Goal: Transaction & Acquisition: Purchase product/service

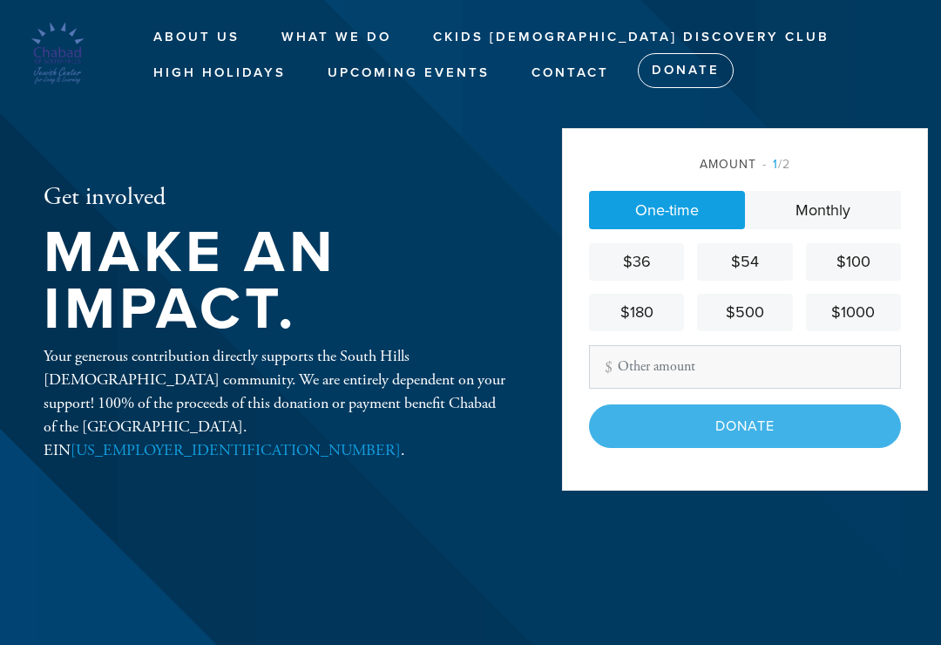
scroll to position [236, 0]
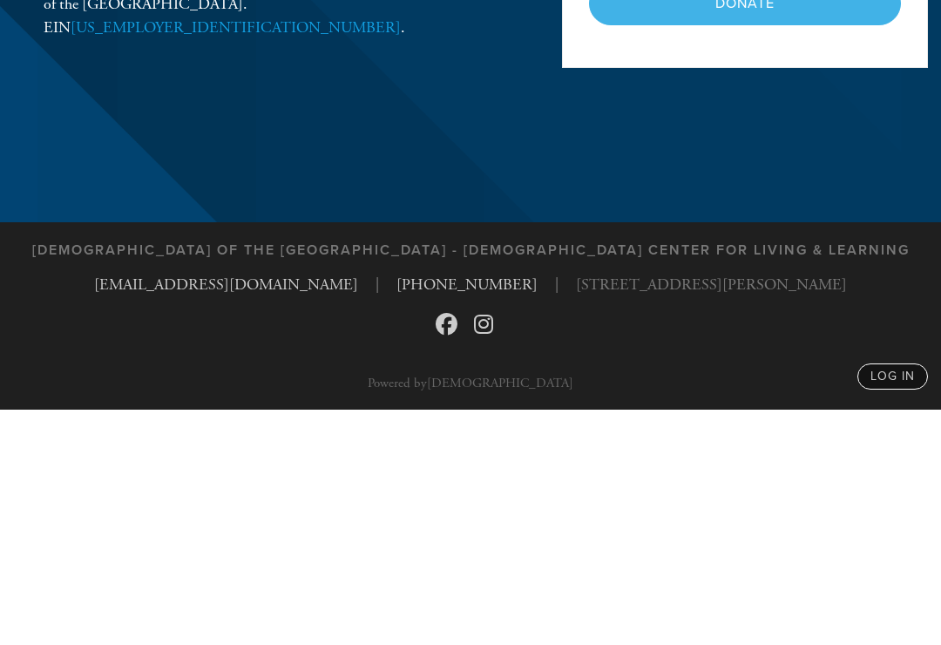
type input "$"
type input "72"
click at [743, 217] on input "Donate" at bounding box center [745, 239] width 312 height 44
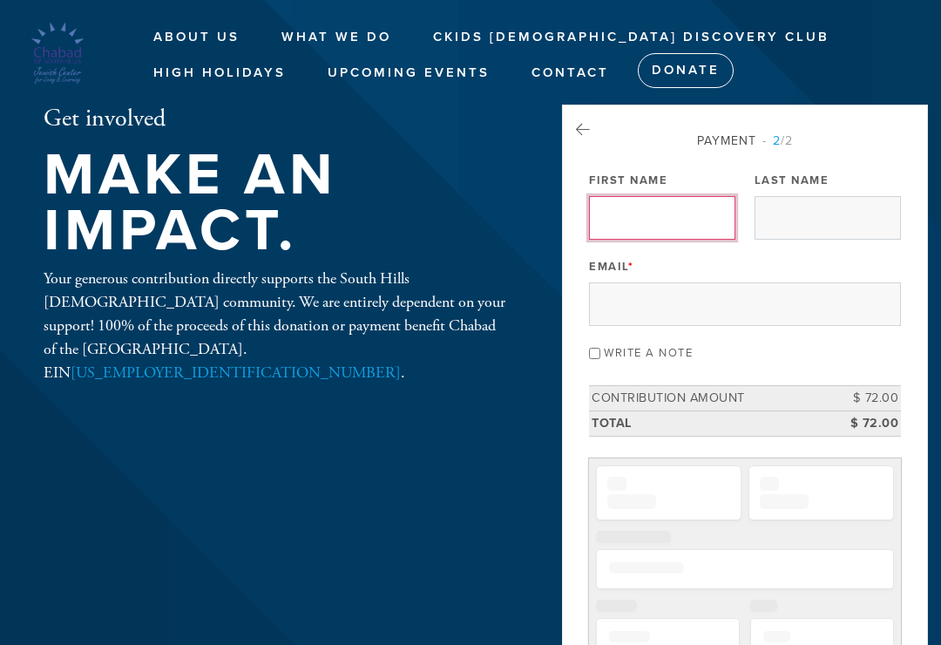
click at [612, 213] on input "First Name" at bounding box center [662, 218] width 146 height 44
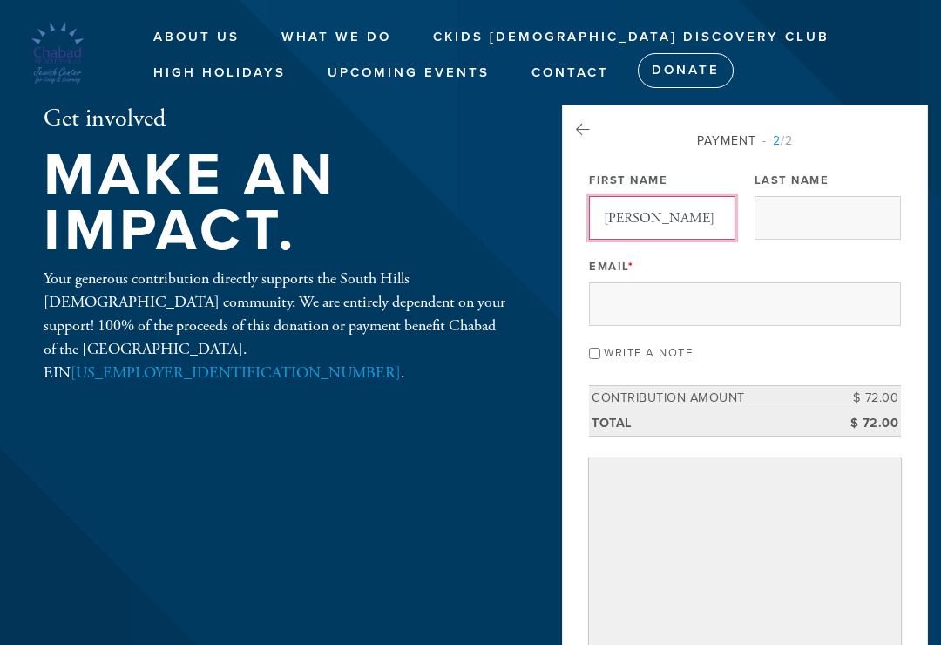
type input "[PERSON_NAME]"
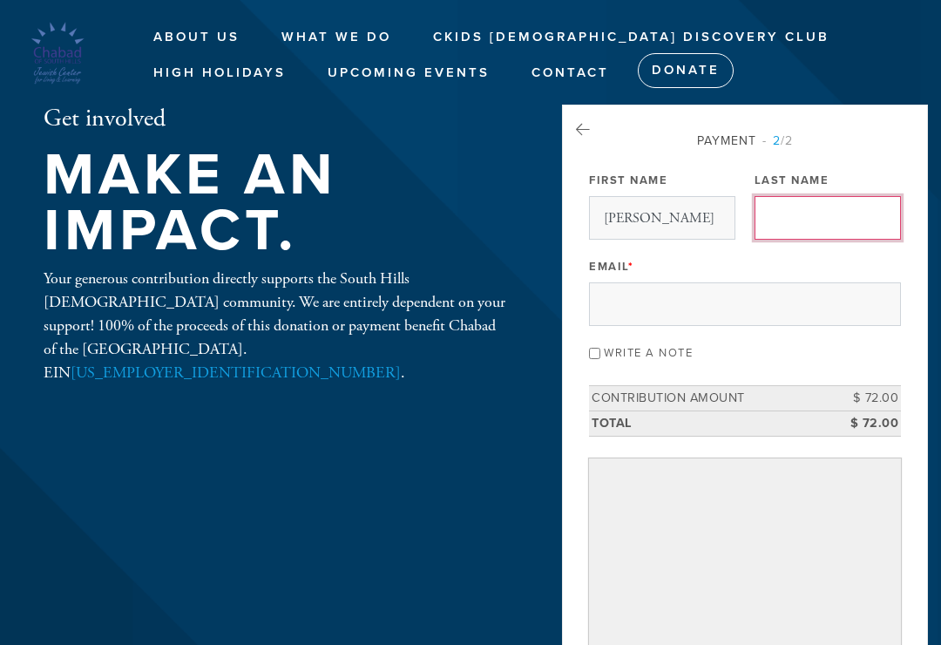
click at [789, 222] on input "Last Name" at bounding box center [828, 218] width 146 height 44
type input "Rutman"
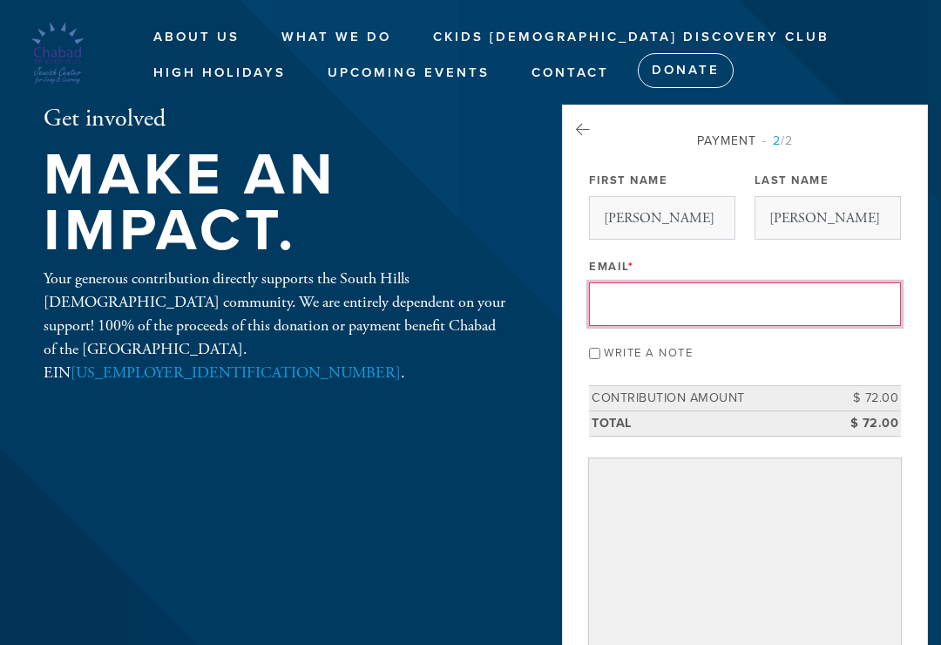
click at [618, 305] on input "Email *" at bounding box center [745, 304] width 312 height 44
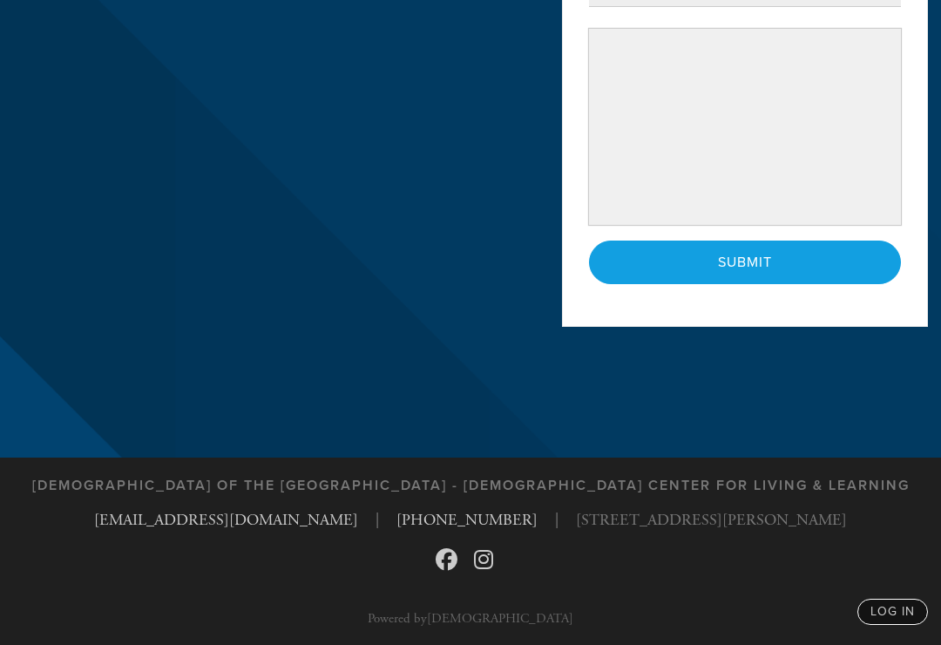
scroll to position [426, 0]
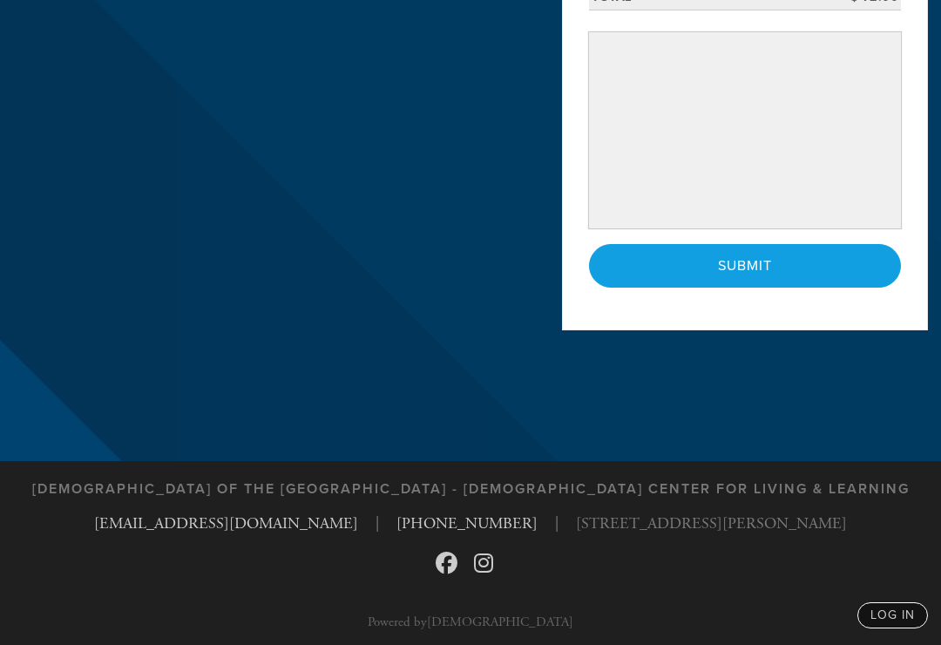
click at [747, 263] on input "Submit" at bounding box center [745, 266] width 312 height 44
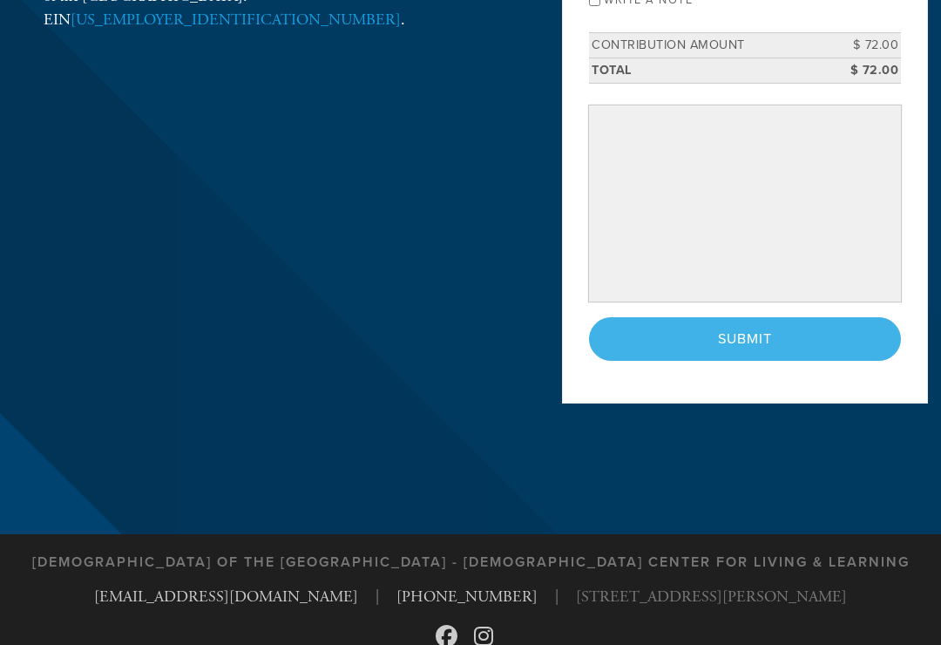
scroll to position [398, 0]
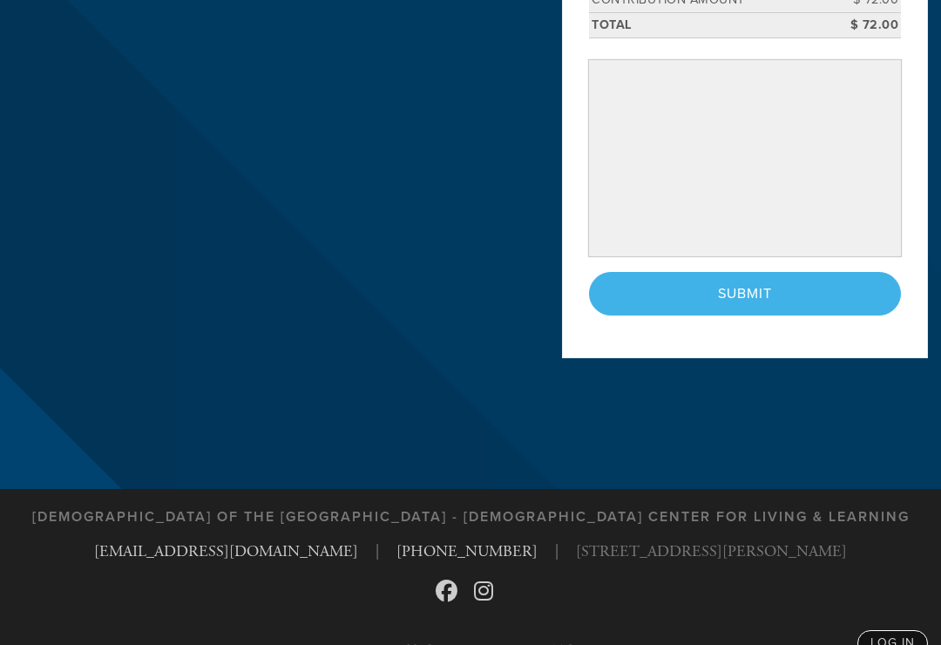
click at [755, 285] on div "< Previous Page Submit" at bounding box center [745, 294] width 312 height 44
click at [735, 287] on div "< Previous Page Submit" at bounding box center [745, 294] width 312 height 44
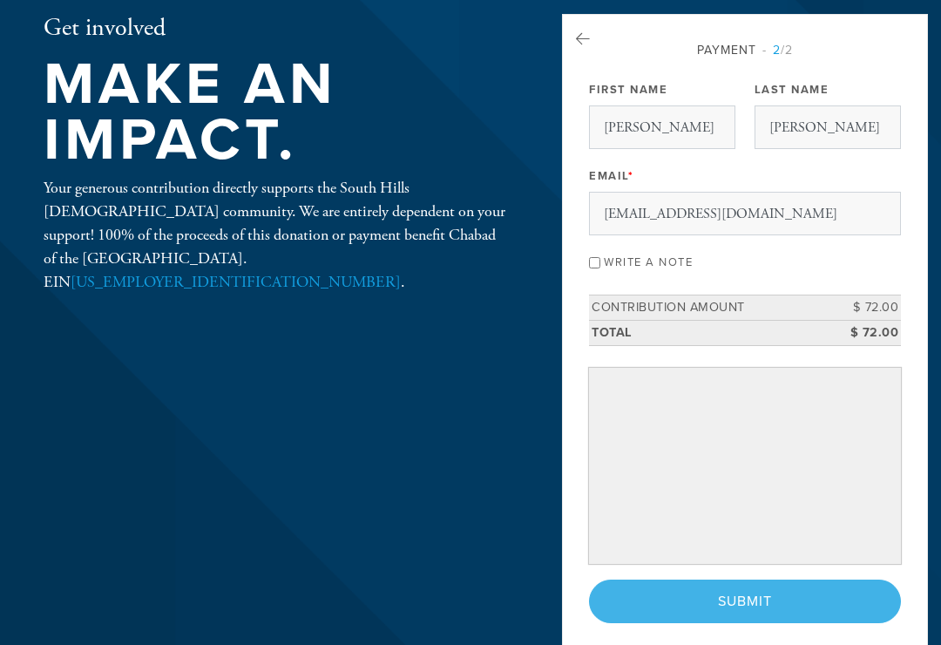
scroll to position [91, 0]
click at [751, 595] on div "< Previous Page Submit" at bounding box center [745, 601] width 312 height 44
click at [739, 599] on div "< Previous Page Submit" at bounding box center [745, 601] width 312 height 44
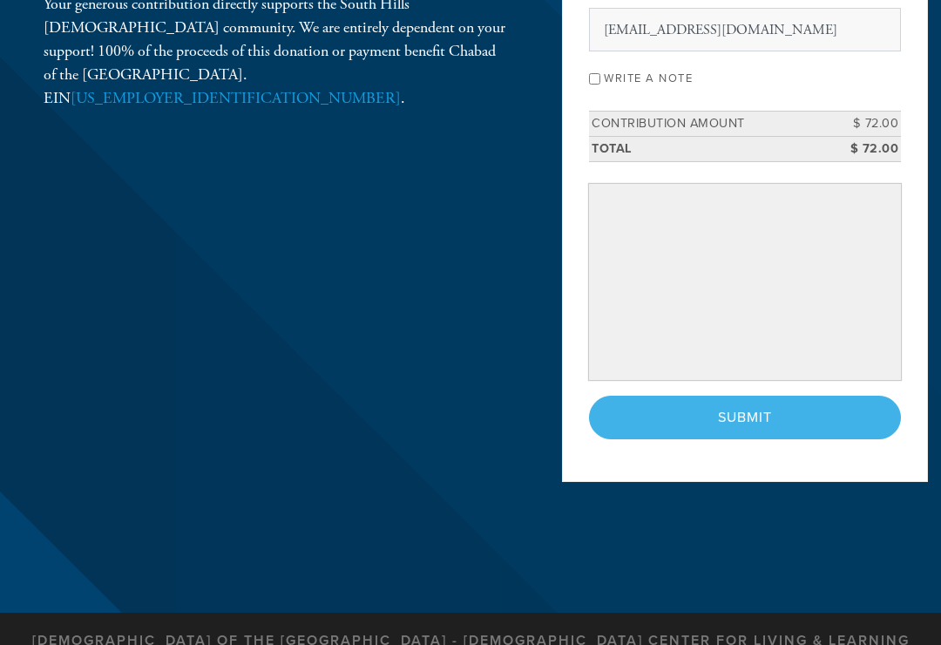
scroll to position [274, 0]
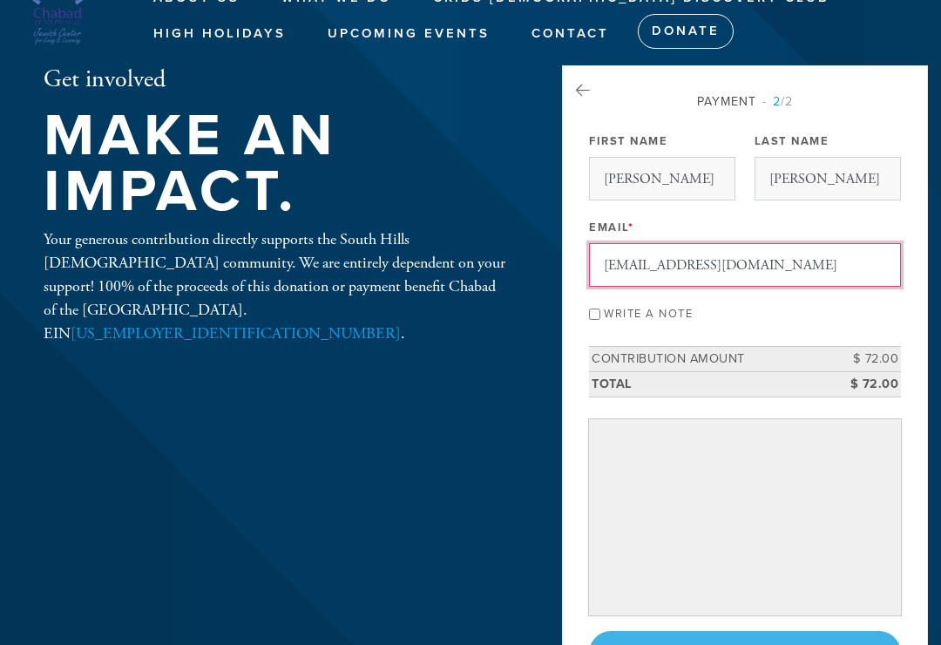
click at [674, 264] on input "[EMAIL_ADDRESS][DOMAIN_NAME]" at bounding box center [745, 266] width 312 height 44
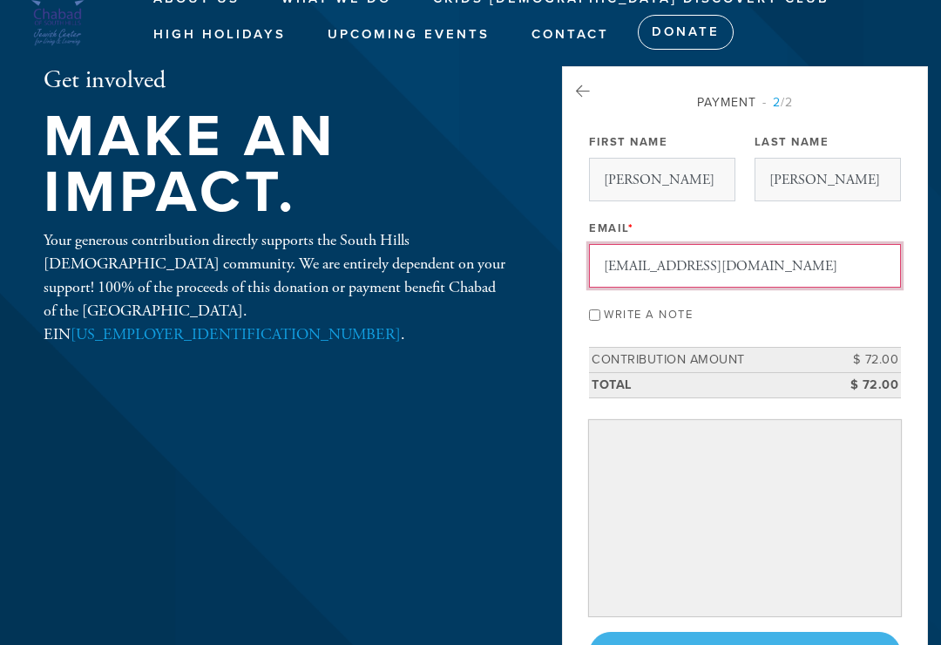
click at [694, 261] on input "[EMAIL_ADDRESS][DOMAIN_NAME]" at bounding box center [745, 266] width 312 height 44
click at [826, 250] on input "[EMAIL_ADDRESS][DOMAIN_NAME]" at bounding box center [745, 266] width 312 height 44
click at [876, 265] on input "[EMAIL_ADDRESS][DOMAIN_NAME]" at bounding box center [745, 266] width 312 height 44
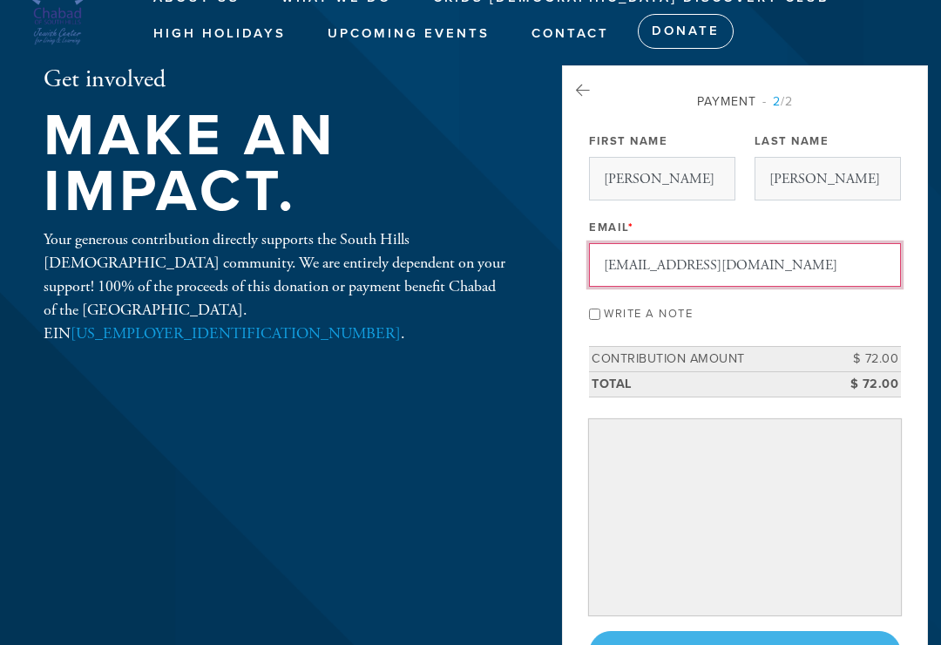
click at [772, 263] on input "[EMAIL_ADDRESS][DOMAIN_NAME]" at bounding box center [745, 265] width 312 height 44
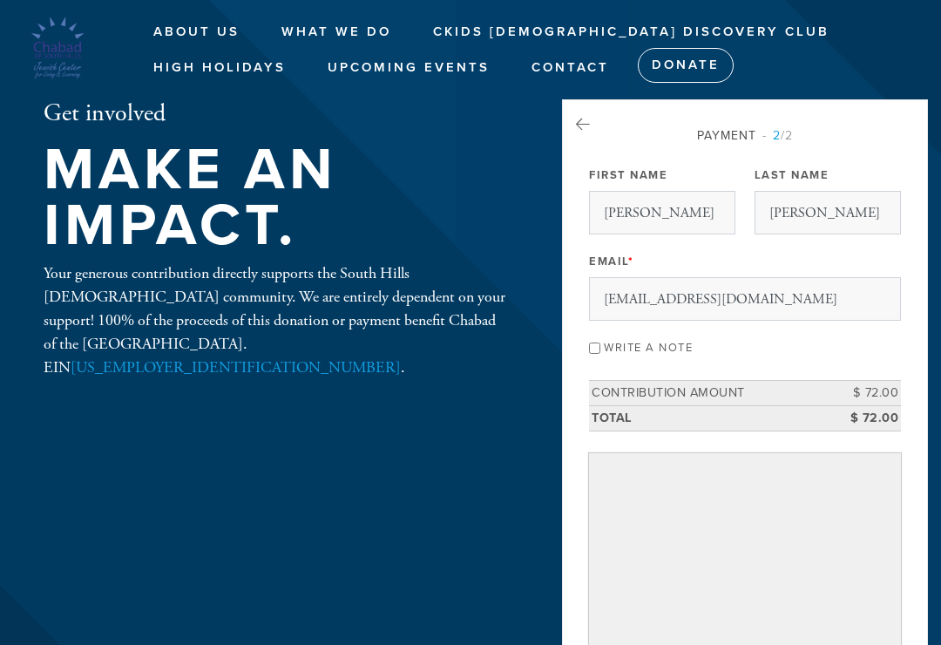
scroll to position [0, 0]
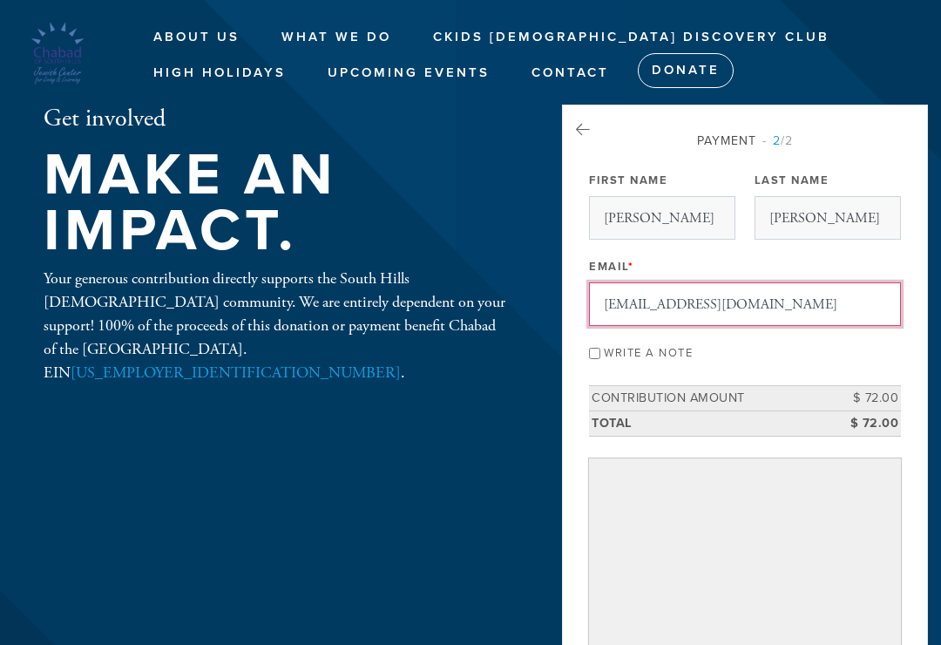
click at [646, 308] on input "[EMAIL_ADDRESS][DOMAIN_NAME]" at bounding box center [745, 304] width 312 height 44
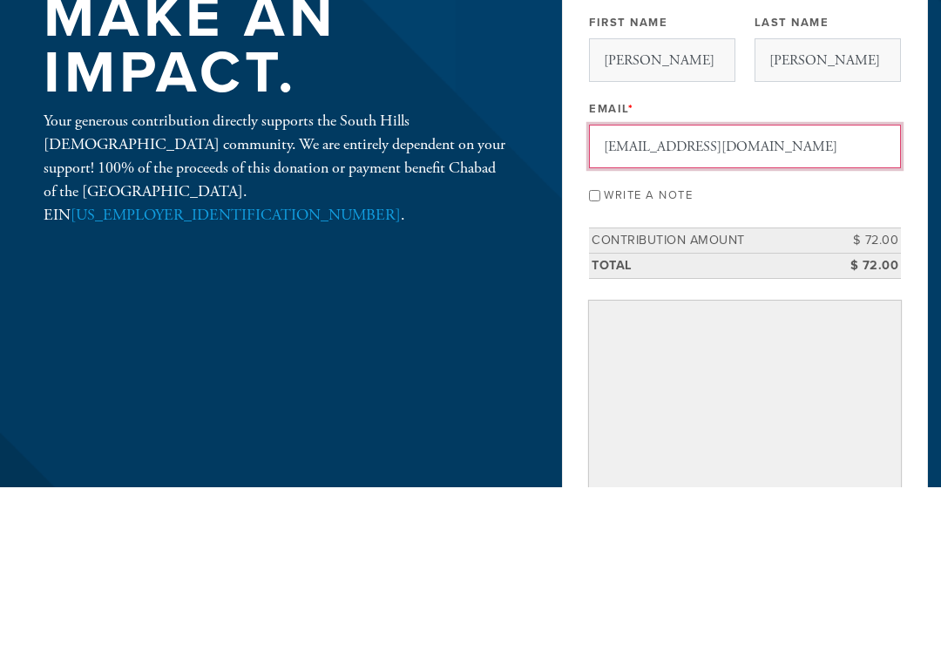
click at [767, 282] on input "[EMAIL_ADDRESS][DOMAIN_NAME]" at bounding box center [745, 304] width 312 height 44
type input "d"
type input "D"
type input "[EMAIL_ADDRESS][DOMAIN_NAME]"
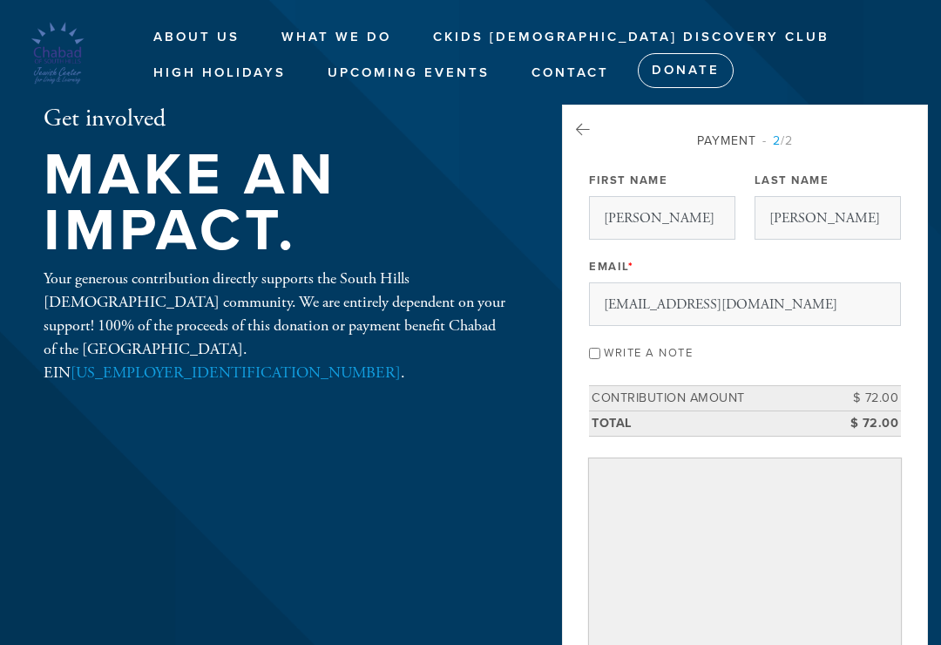
click at [628, 267] on label "Email *" at bounding box center [611, 267] width 44 height 16
click at [628, 282] on input "[EMAIL_ADDRESS][DOMAIN_NAME]" at bounding box center [745, 304] width 312 height 44
click at [882, 414] on td "$ 72.00" at bounding box center [861, 422] width 78 height 25
click at [888, 412] on td "$ 72.00" at bounding box center [861, 422] width 78 height 25
click at [900, 420] on td "$ 72.00" at bounding box center [861, 422] width 78 height 25
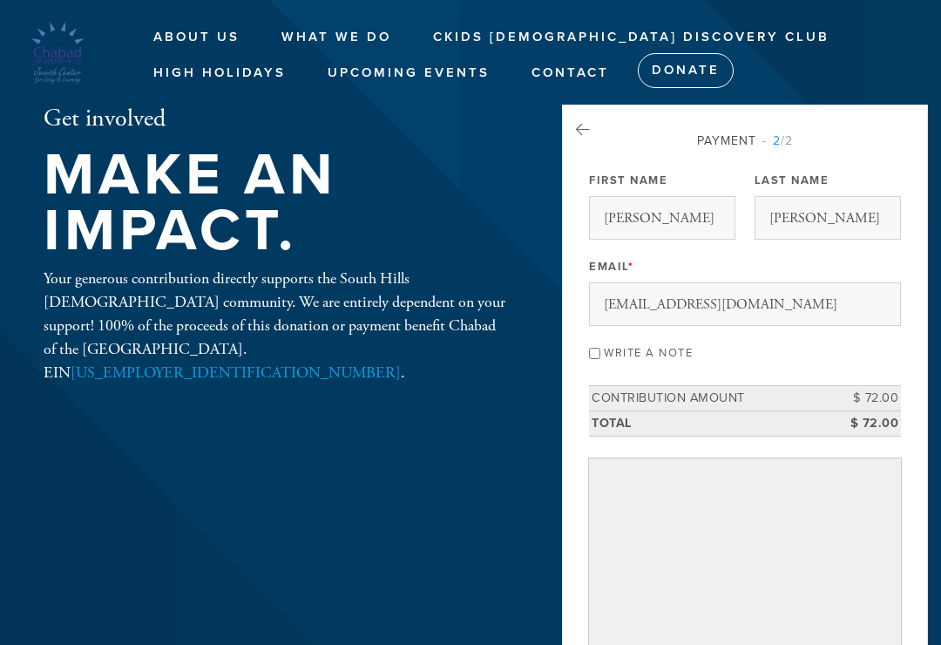
click at [843, 403] on td "$ 72.00" at bounding box center [861, 398] width 78 height 25
click at [588, 122] on icon at bounding box center [583, 130] width 14 height 16
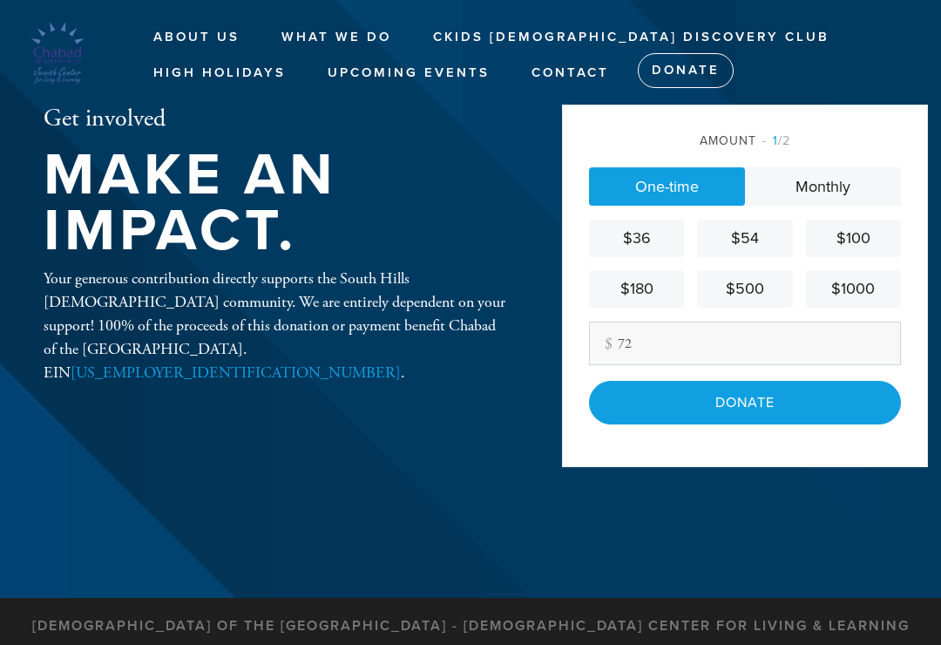
scroll to position [199, 0]
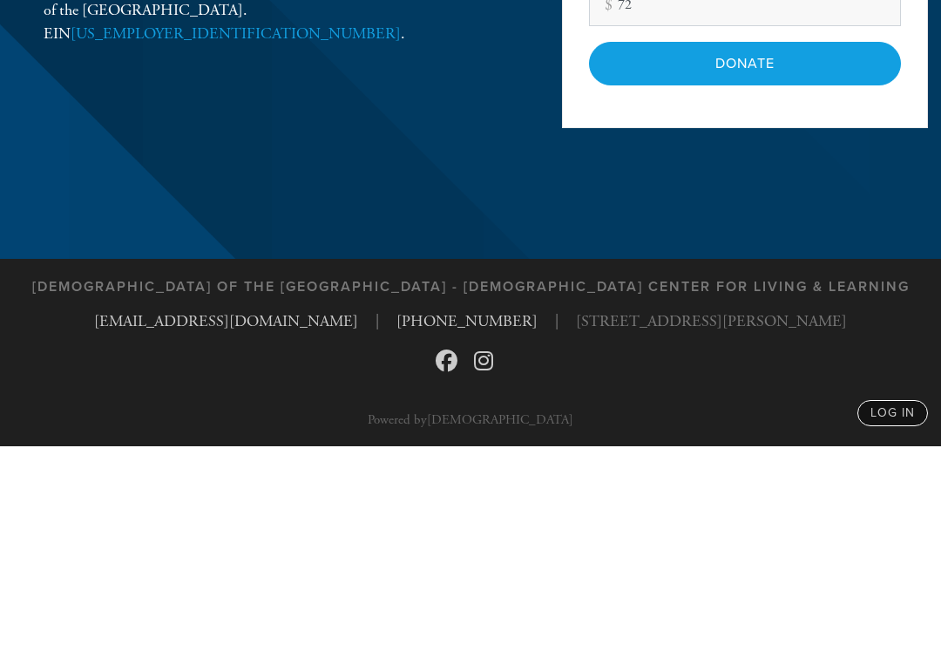
click at [745, 240] on input "Donate" at bounding box center [745, 262] width 312 height 44
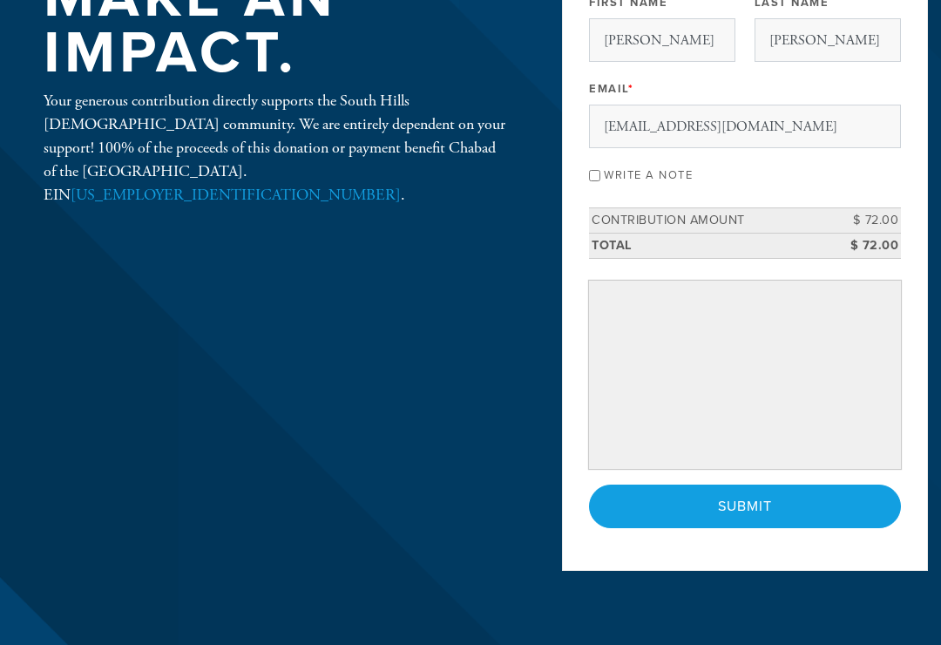
scroll to position [176, 0]
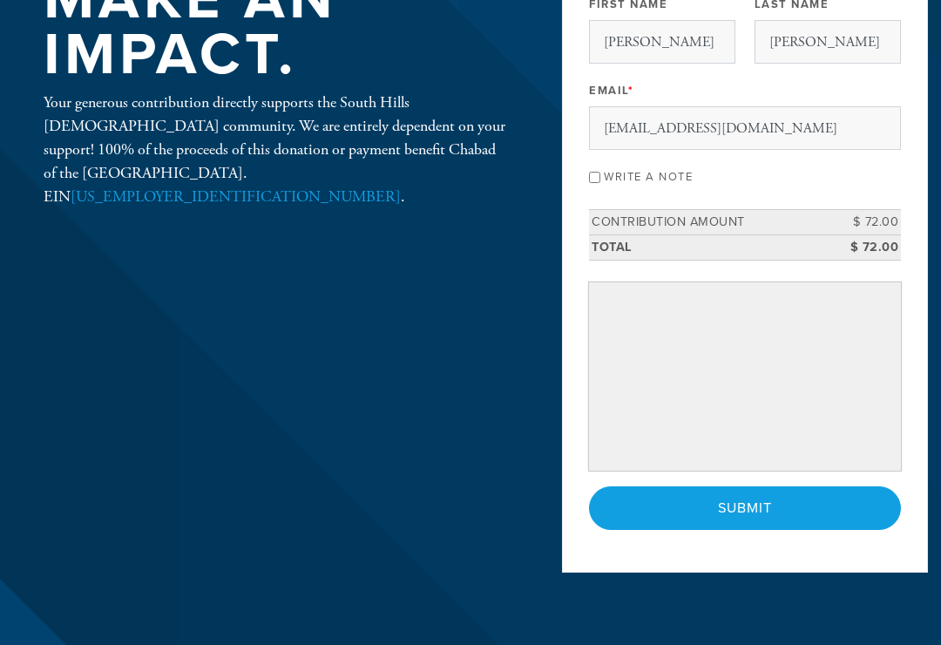
click at [743, 511] on input "Submit" at bounding box center [745, 508] width 312 height 44
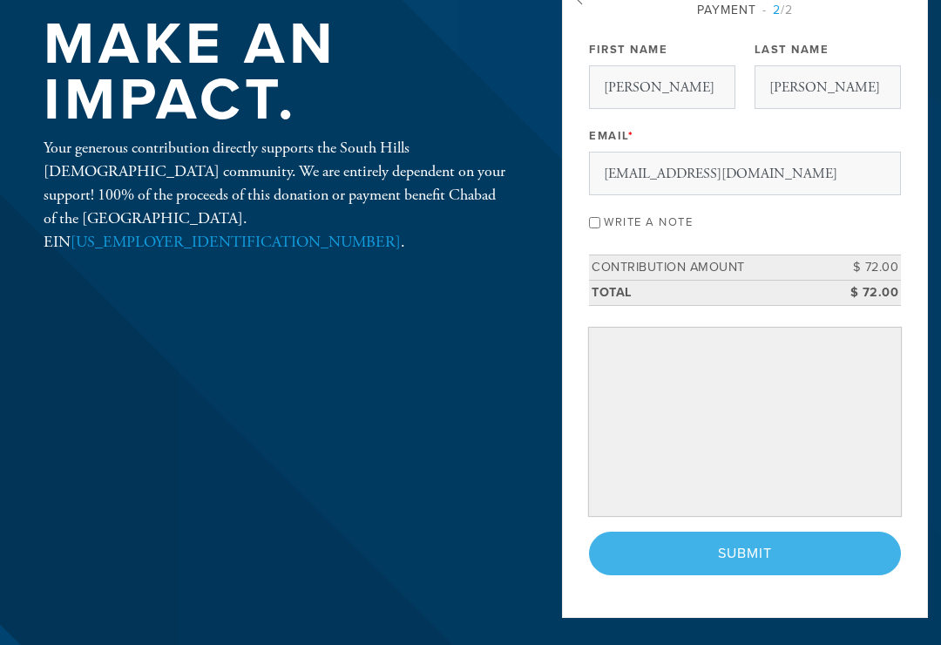
scroll to position [130, 0]
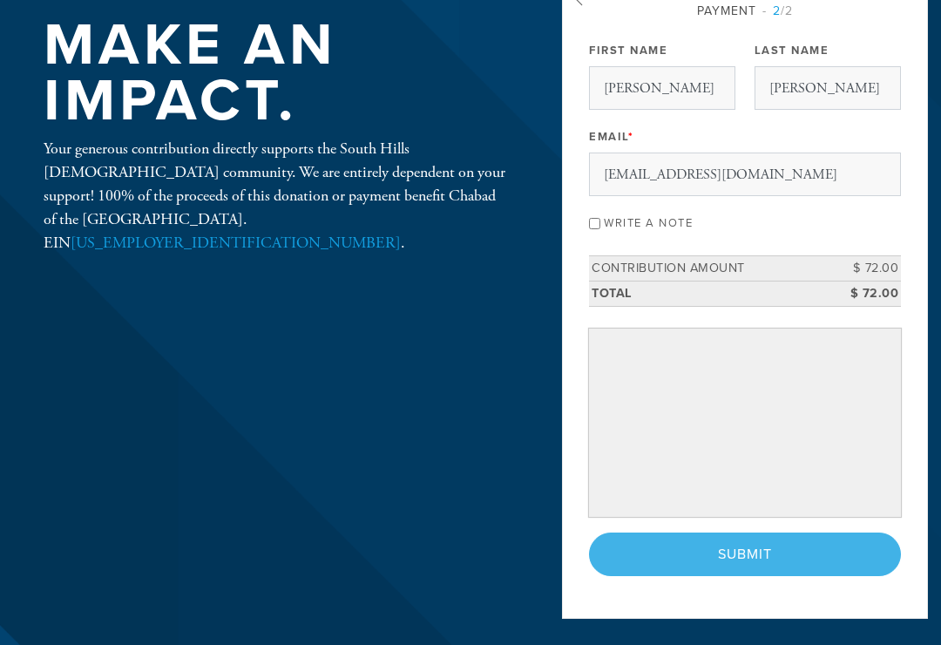
click at [779, 552] on div "< Previous Page Submit" at bounding box center [745, 554] width 312 height 44
click at [727, 552] on div "< Previous Page Submit" at bounding box center [745, 554] width 312 height 44
click at [924, 597] on div "Payment 2 /2 Payment Processor Pay Later Credit Card First Name Deanna Last Nam…" at bounding box center [745, 297] width 366 height 644
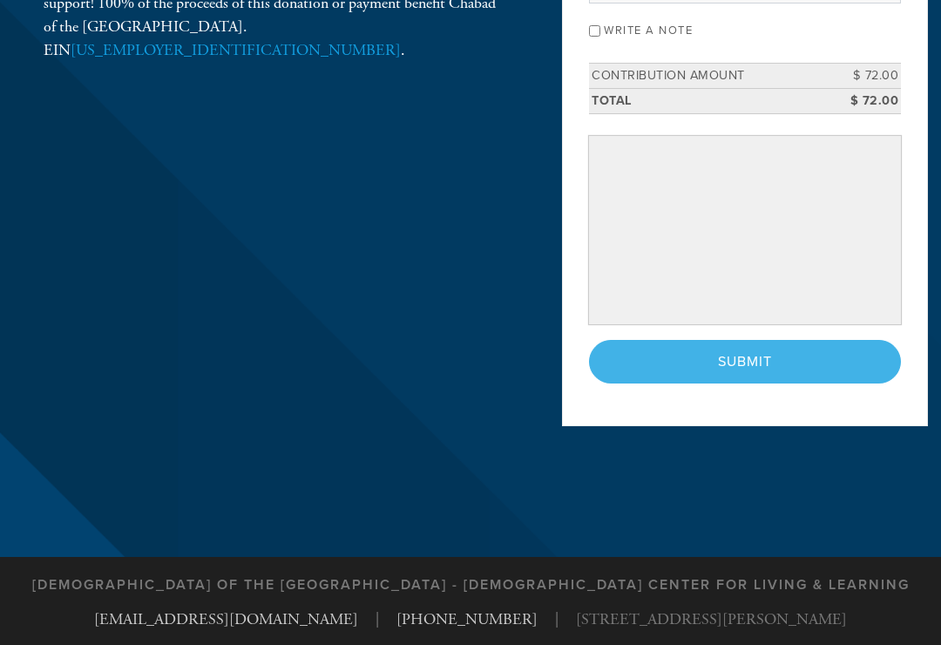
scroll to position [321, 0]
click at [750, 363] on div "< Previous Page Submit" at bounding box center [745, 363] width 312 height 44
click at [741, 371] on div "< Previous Page Submit" at bounding box center [745, 363] width 312 height 44
click at [760, 362] on div "< Previous Page Submit" at bounding box center [745, 363] width 312 height 44
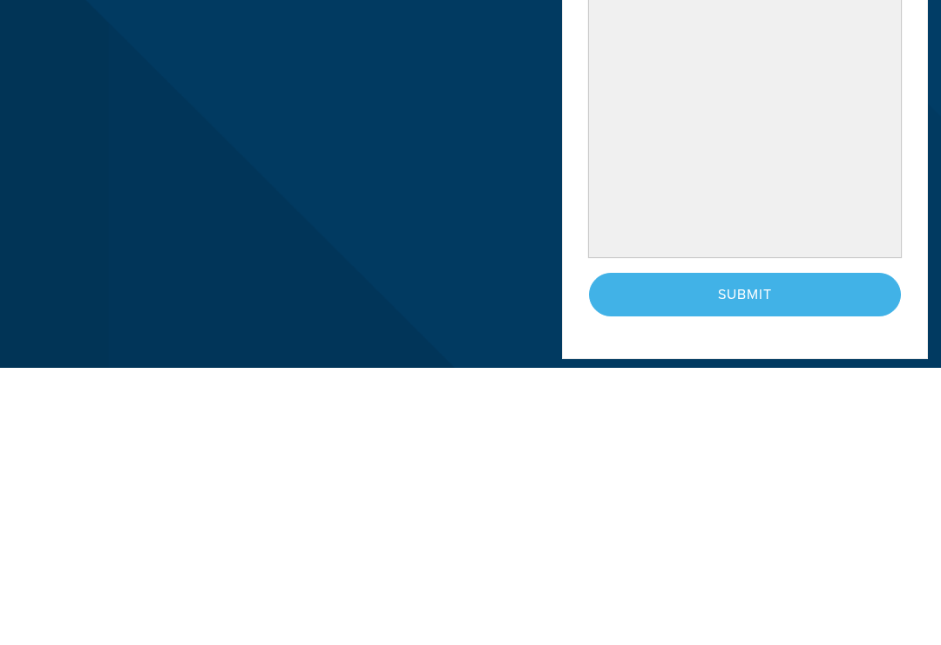
scroll to position [599, 0]
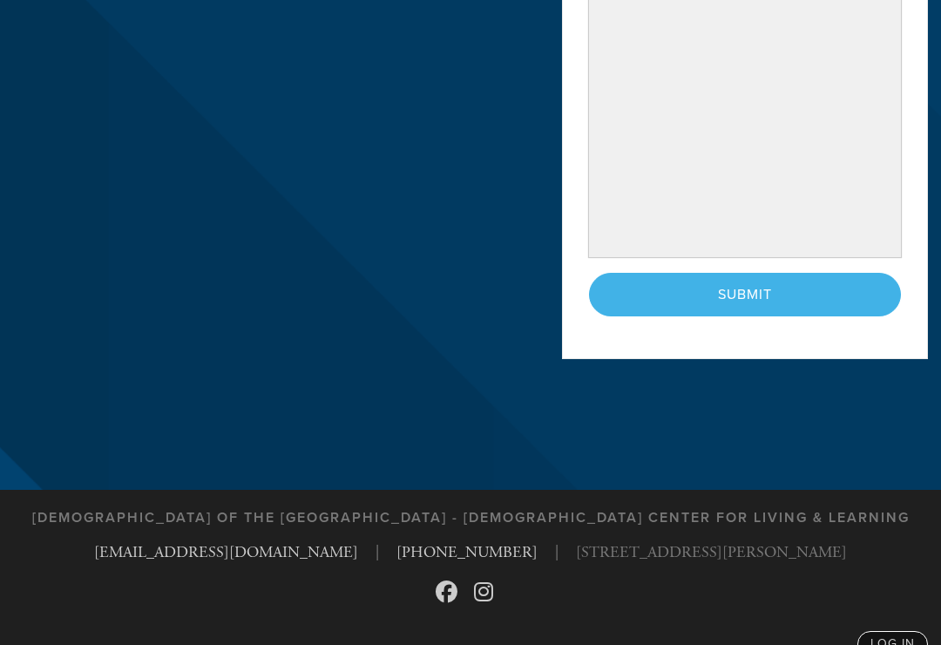
click at [743, 291] on div "< Previous Page Submit" at bounding box center [745, 295] width 312 height 44
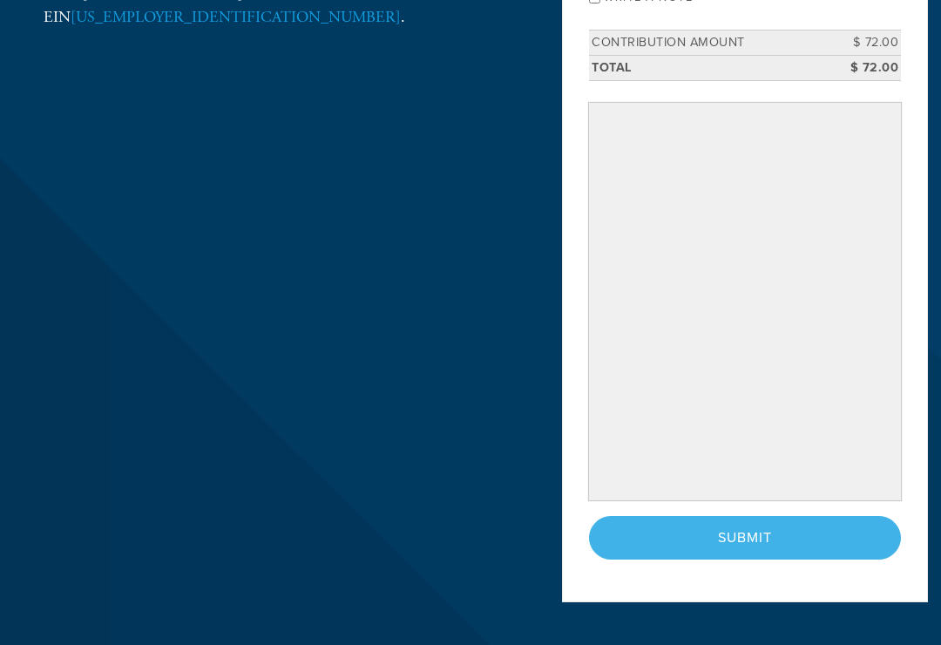
scroll to position [355, 0]
click at [744, 538] on div "< Previous Page Submit" at bounding box center [745, 539] width 312 height 44
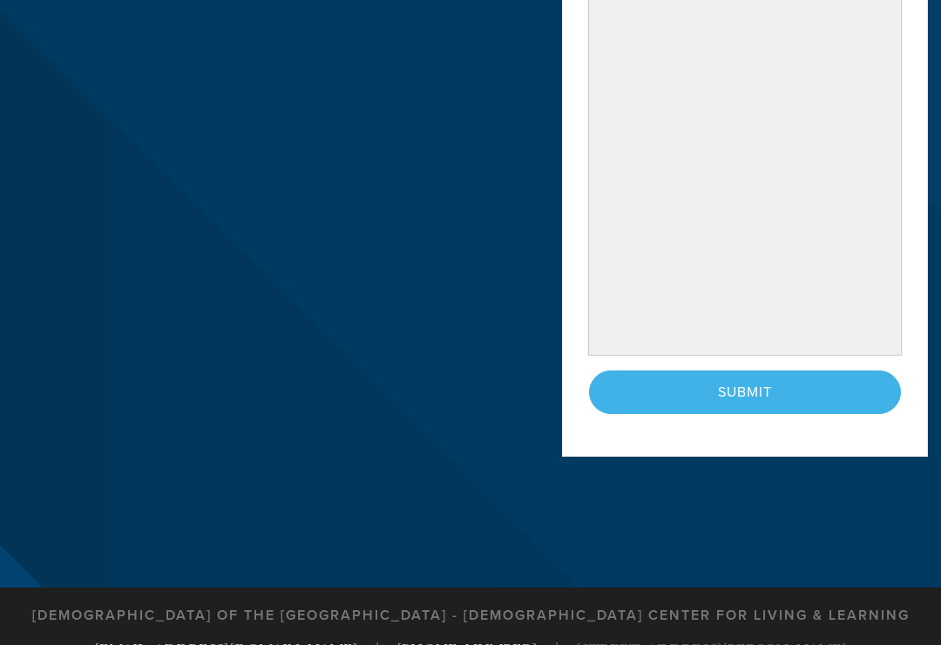
scroll to position [507, 0]
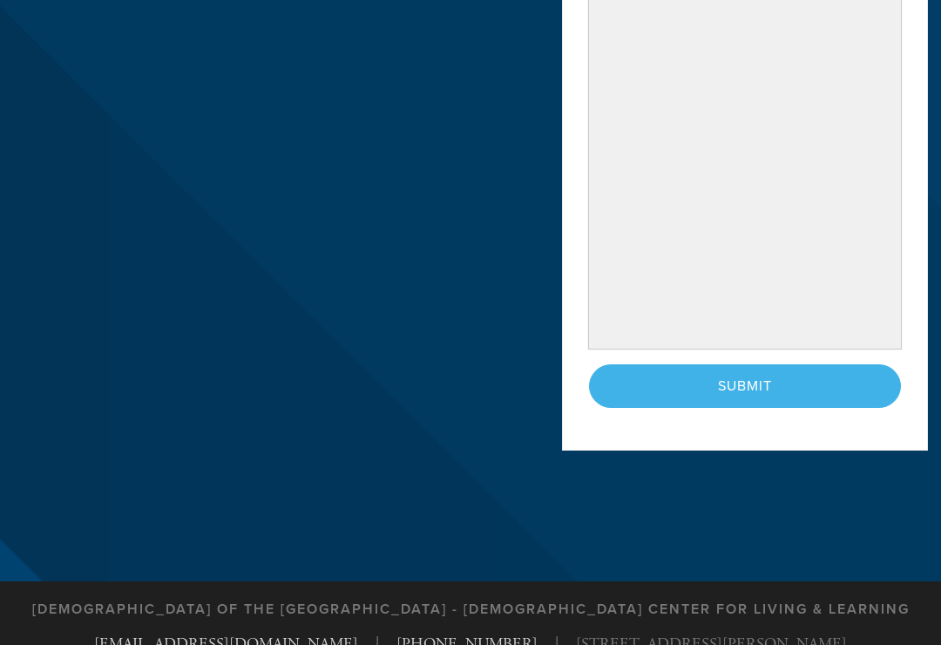
click at [739, 378] on div "< Previous Page Submit" at bounding box center [745, 386] width 312 height 44
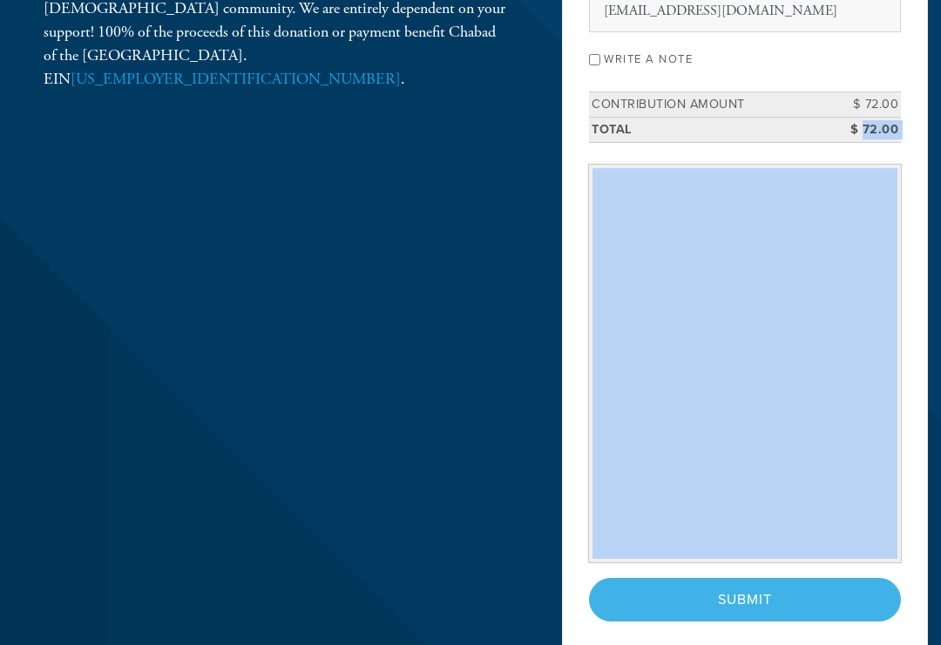
scroll to position [293, 0]
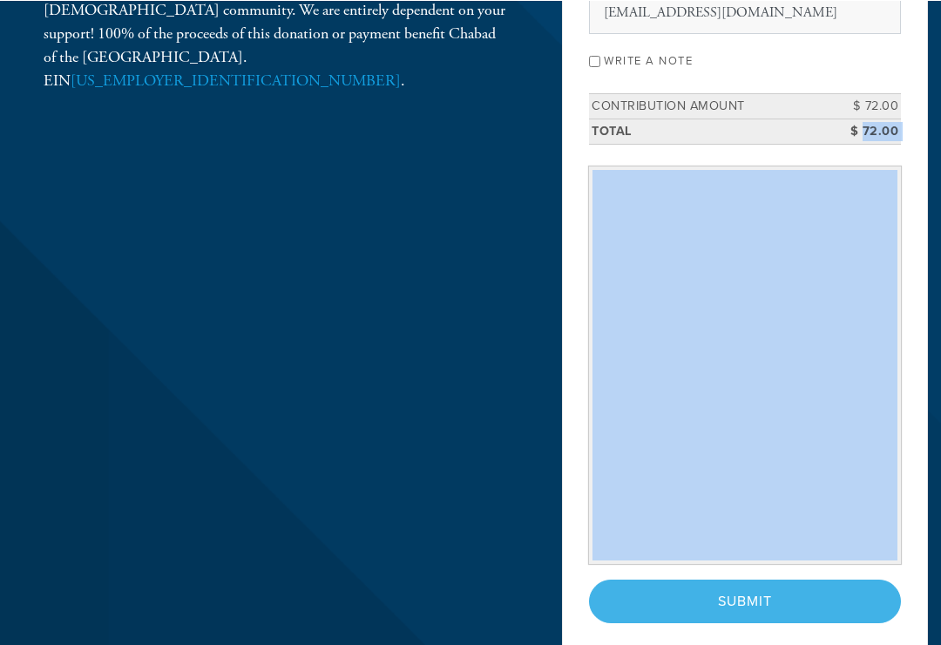
click at [577, 602] on div "Payment 2 /2 Payment Processor Pay Later Credit Card First Name Deanna Last Nam…" at bounding box center [745, 238] width 366 height 853
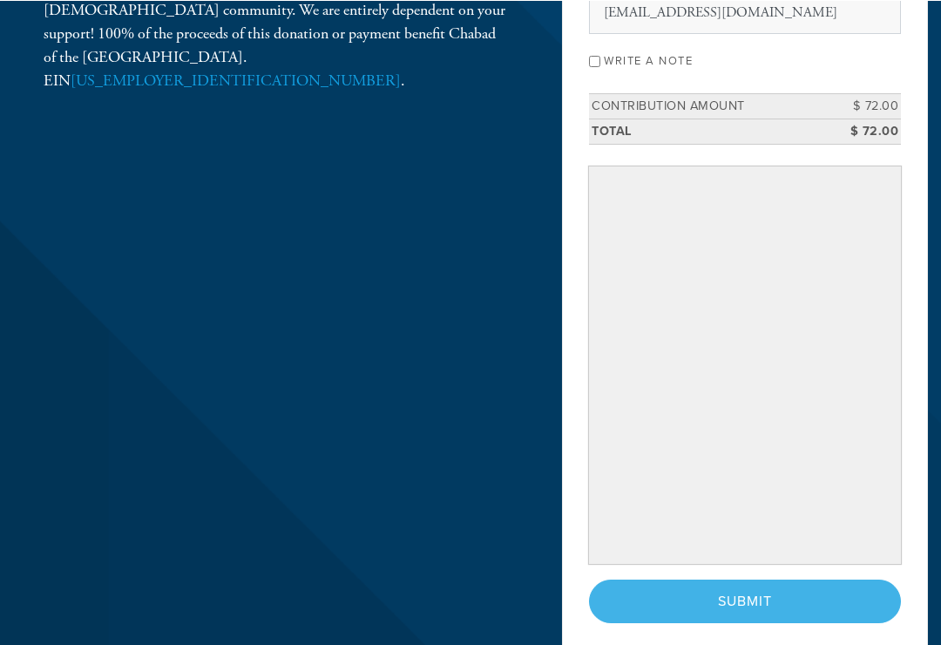
click at [736, 599] on div "< Previous Page Submit" at bounding box center [745, 601] width 312 height 44
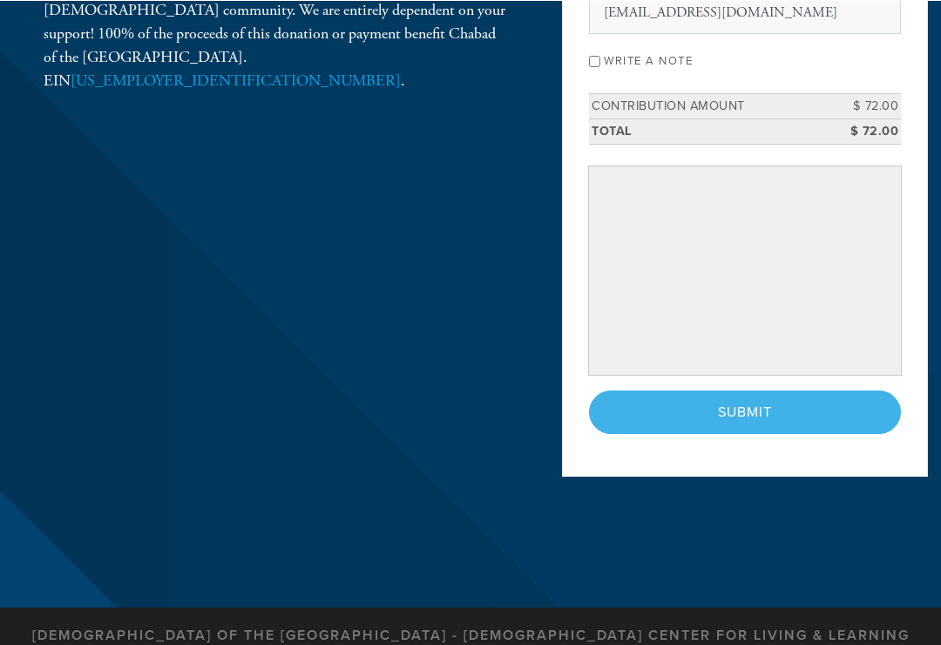
scroll to position [292, 0]
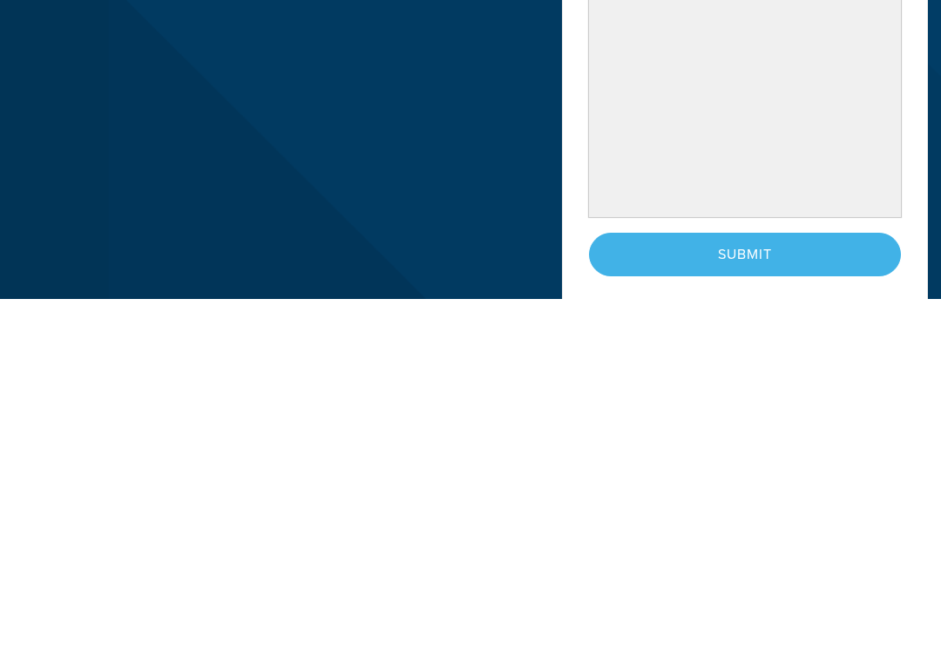
click at [745, 579] on div "< Previous Page Submit" at bounding box center [745, 601] width 312 height 44
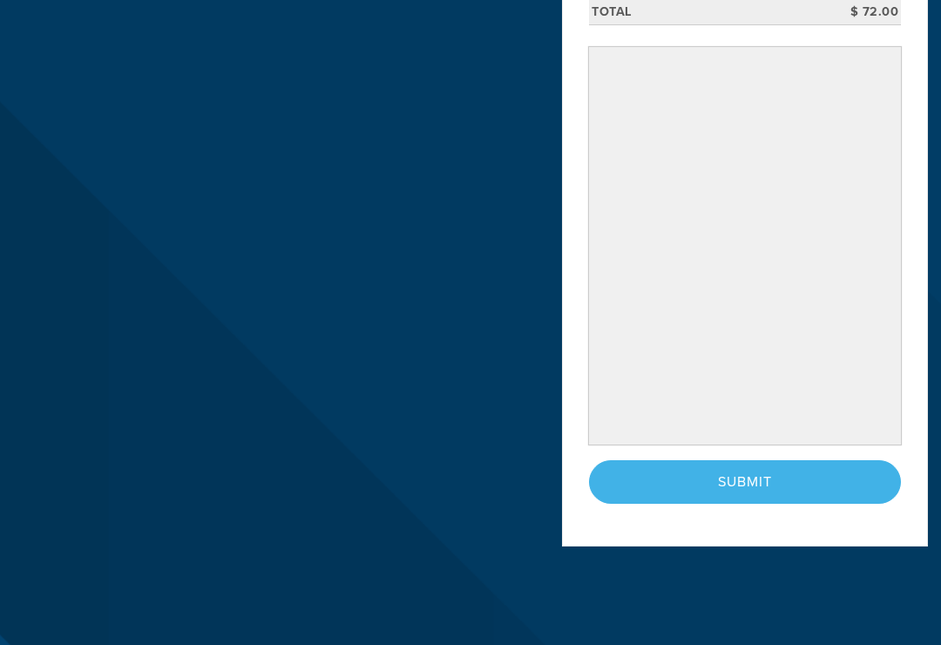
scroll to position [412, 0]
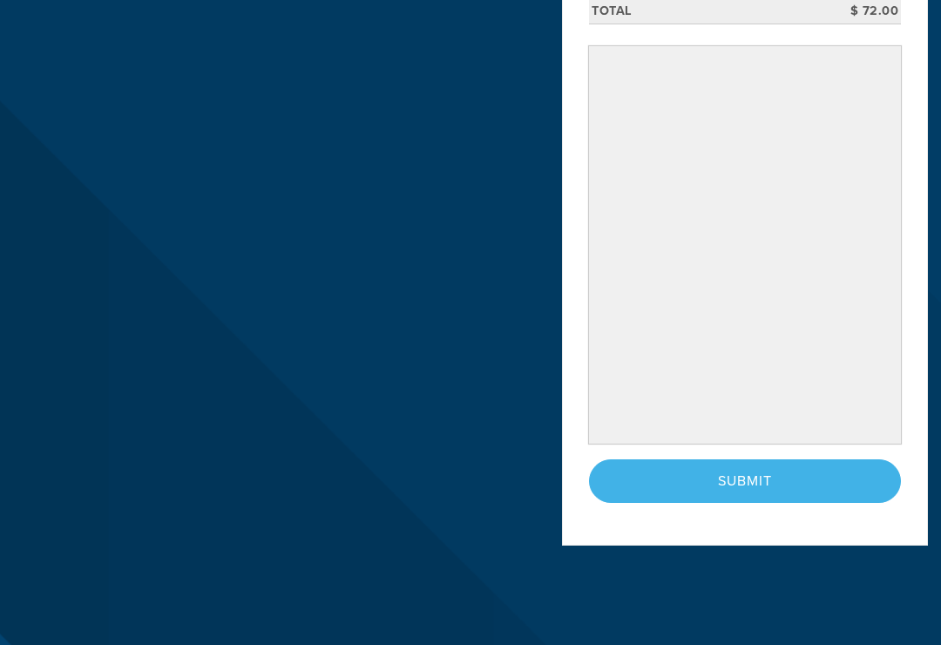
click at [734, 482] on div "< Previous Page Submit" at bounding box center [745, 481] width 312 height 44
click at [742, 468] on div "< Previous Page Submit" at bounding box center [745, 481] width 312 height 44
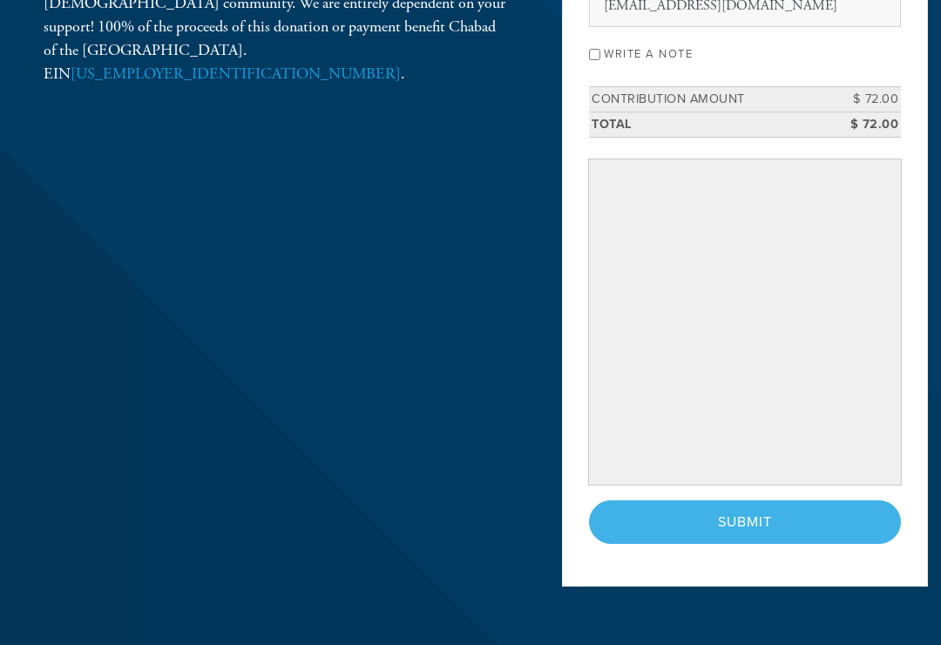
scroll to position [298, 0]
click at [757, 516] on div "< Previous Page Submit" at bounding box center [745, 523] width 312 height 44
click at [735, 518] on div "< Previous Page Submit" at bounding box center [745, 523] width 312 height 44
click at [739, 520] on div "< Previous Page Submit" at bounding box center [745, 523] width 312 height 44
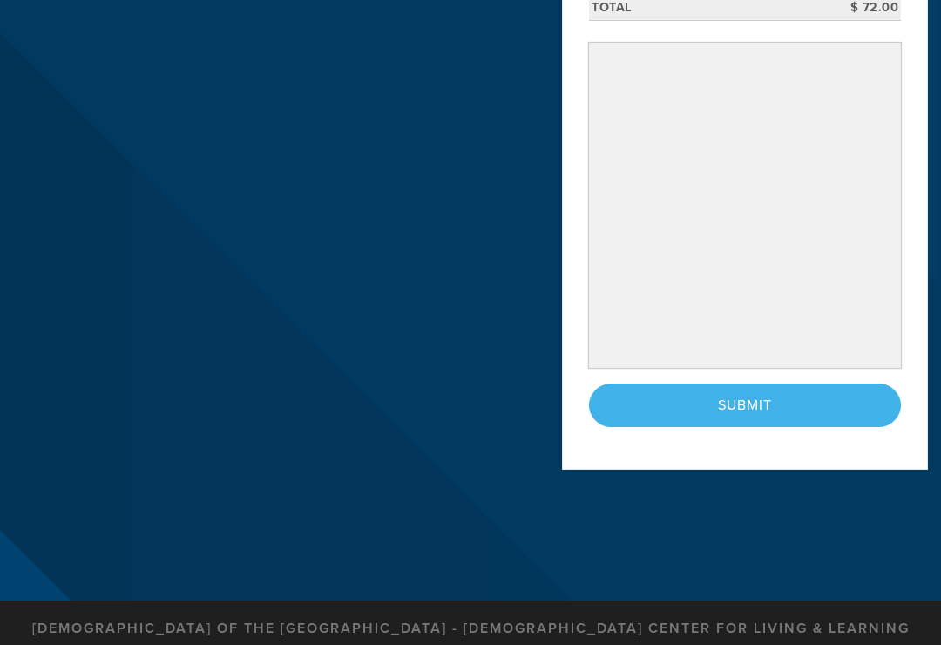
scroll to position [415, 0]
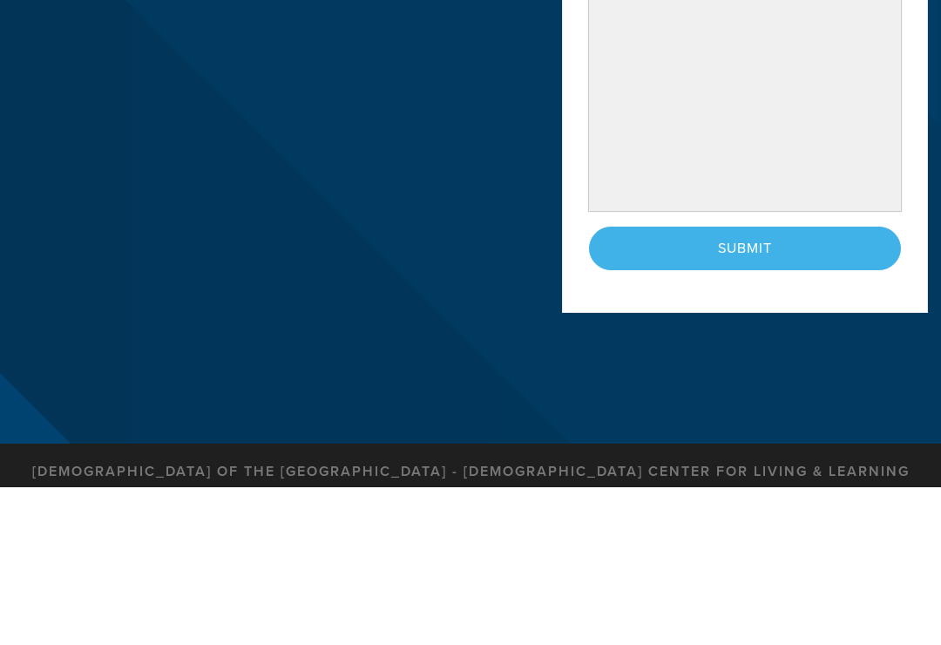
click at [757, 384] on div "< Previous Page Submit" at bounding box center [745, 406] width 312 height 44
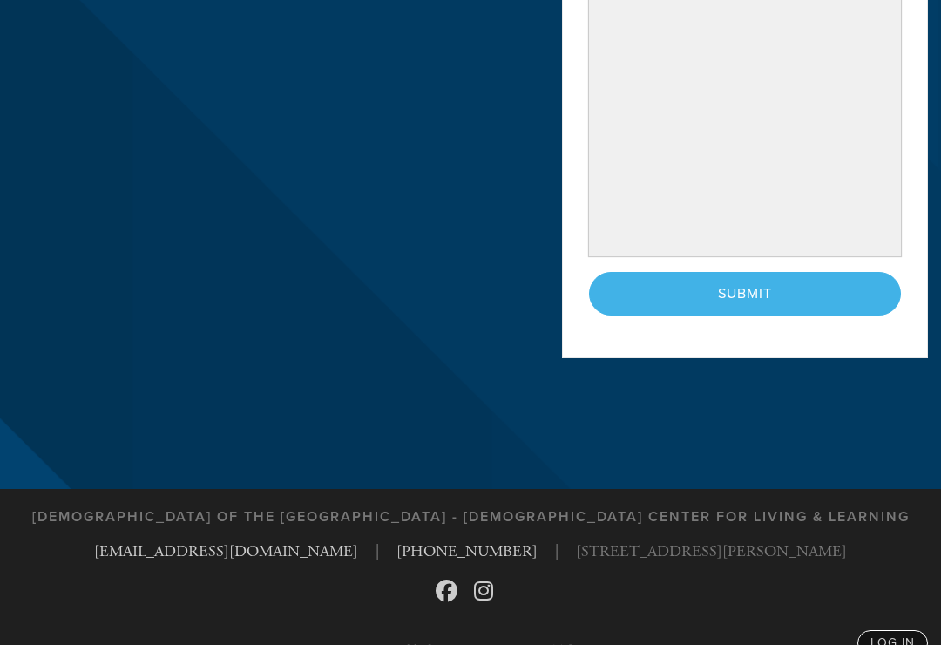
click at [755, 282] on div "< Previous Page Submit" at bounding box center [745, 294] width 312 height 44
click at [741, 282] on div "< Previous Page Submit" at bounding box center [745, 294] width 312 height 44
click at [779, 287] on div "< Previous Page Submit" at bounding box center [745, 294] width 312 height 44
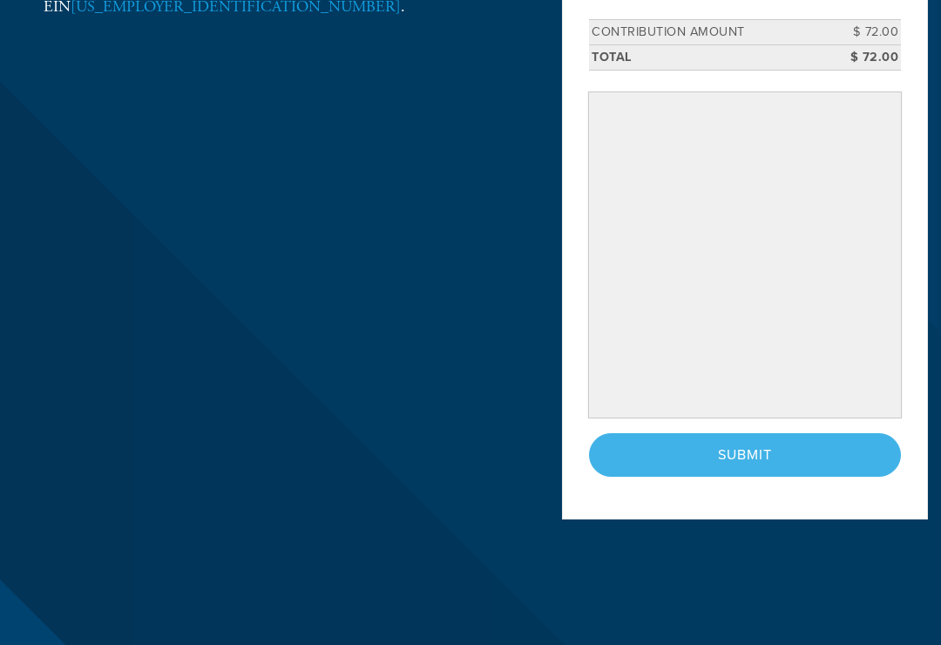
scroll to position [396, 0]
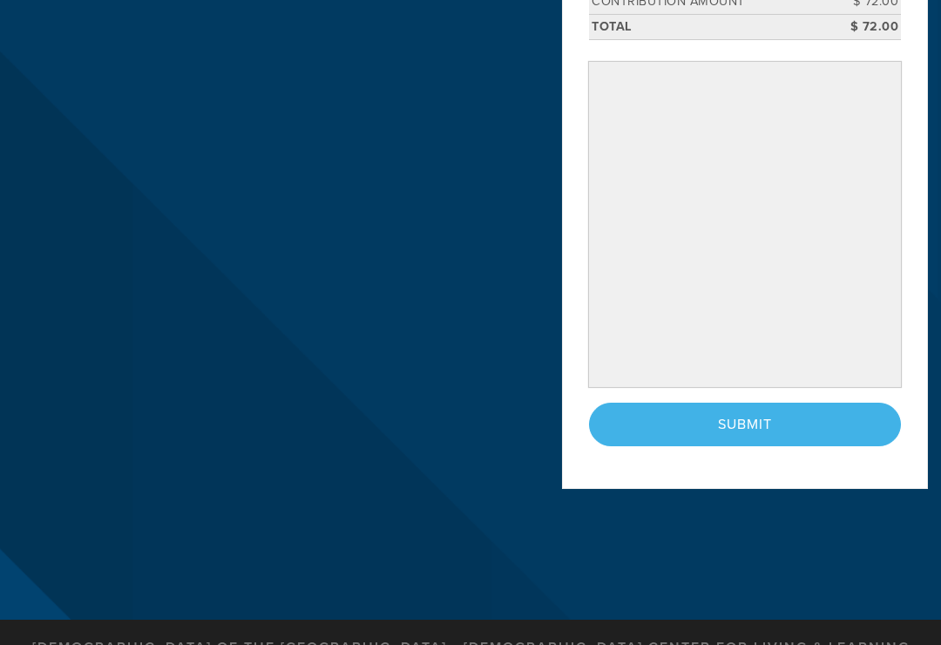
click at [745, 424] on div "< Previous Page Submit" at bounding box center [745, 425] width 312 height 44
click at [755, 422] on div "< Previous Page Submit" at bounding box center [745, 425] width 312 height 44
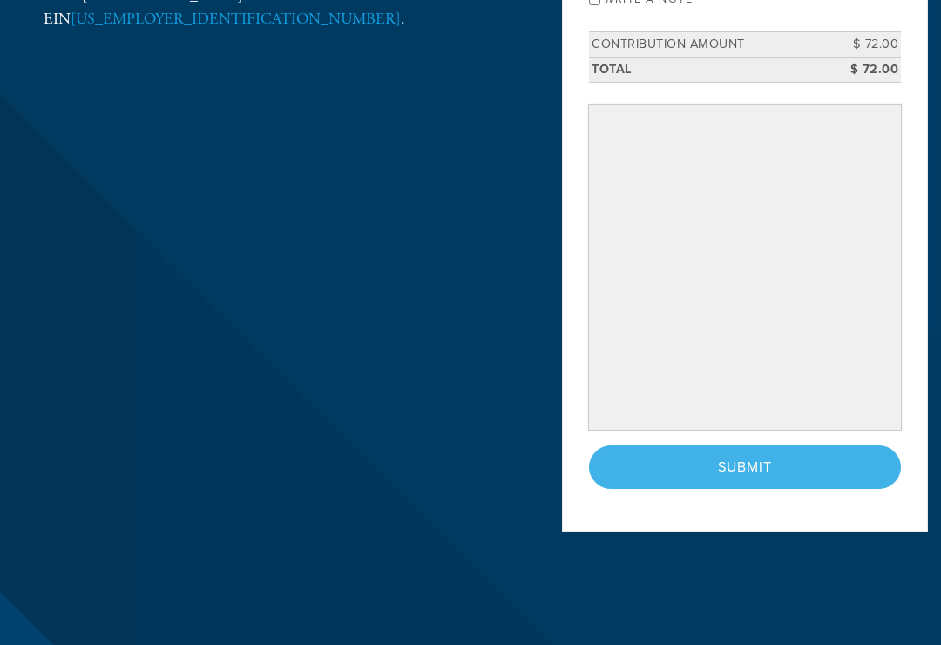
scroll to position [354, 0]
click at [747, 469] on div "< Previous Page Submit" at bounding box center [745, 467] width 312 height 44
click at [722, 463] on div "< Previous Page Submit" at bounding box center [745, 467] width 312 height 44
click at [707, 473] on div "< Previous Page Submit" at bounding box center [745, 467] width 312 height 44
click at [700, 467] on div "< Previous Page Submit" at bounding box center [745, 467] width 312 height 44
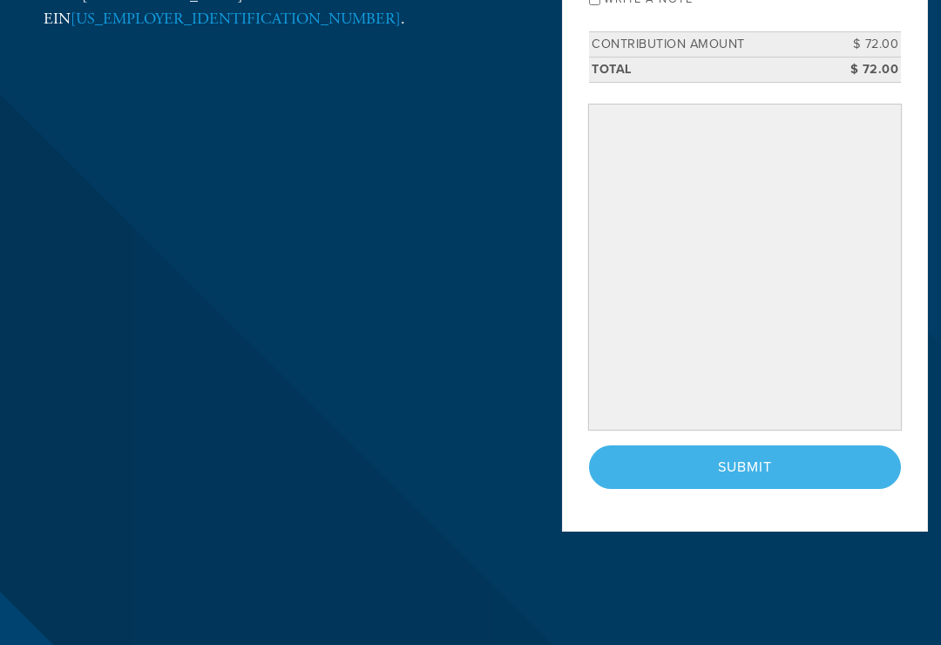
click at [706, 467] on div "< Previous Page Submit" at bounding box center [745, 467] width 312 height 44
click at [716, 468] on div "< Previous Page Submit" at bounding box center [745, 467] width 312 height 44
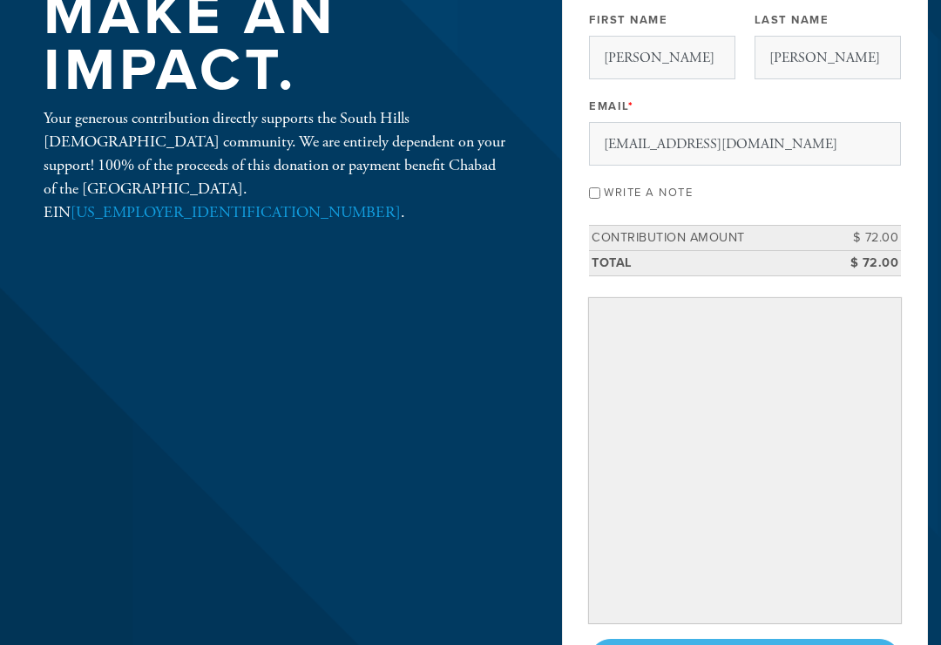
scroll to position [0, 0]
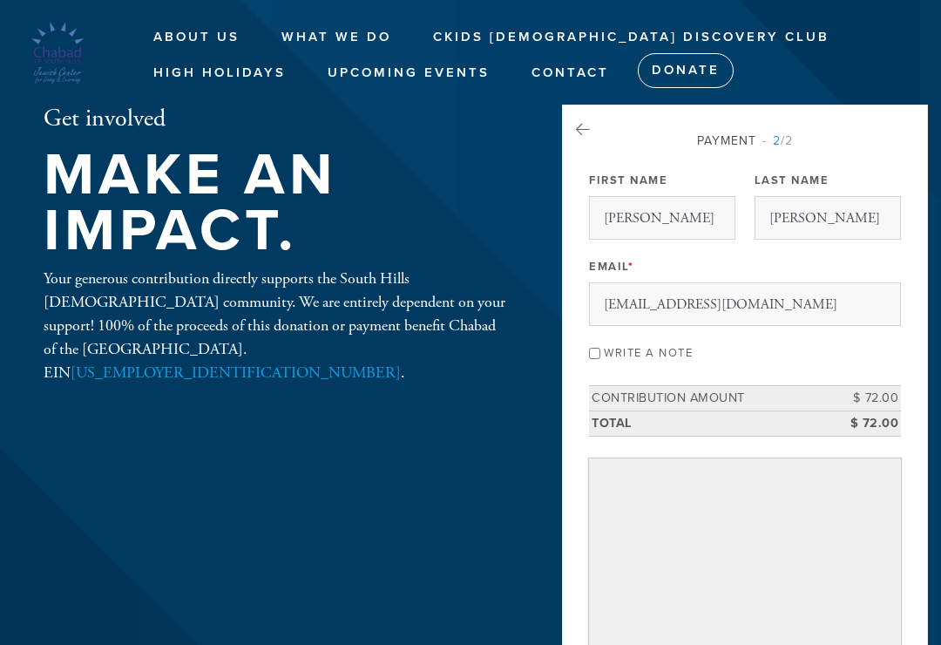
click at [586, 132] on icon at bounding box center [583, 130] width 14 height 16
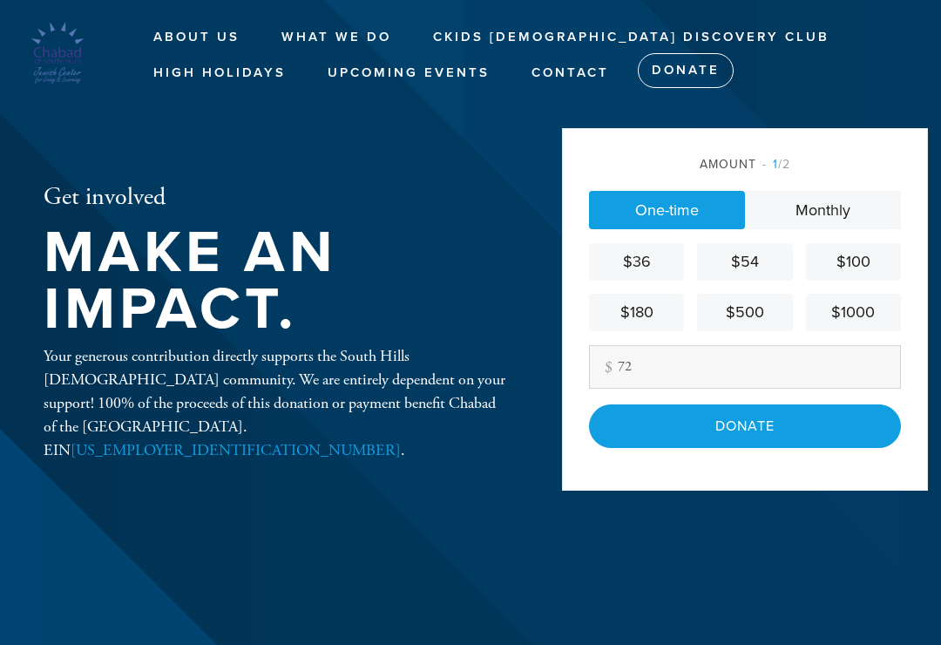
scroll to position [236, 0]
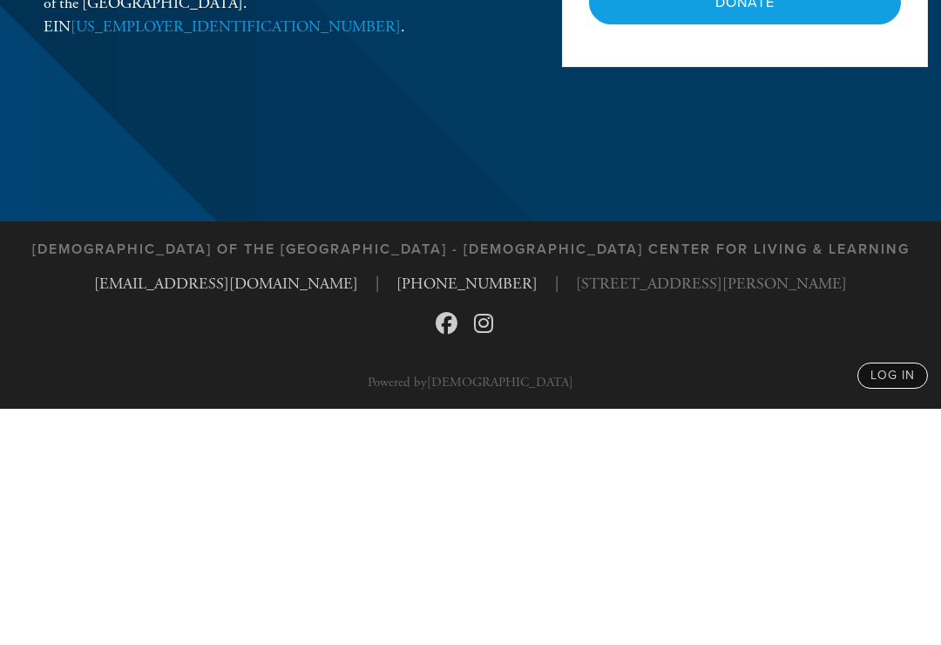
type input "7"
